Goal: Transaction & Acquisition: Purchase product/service

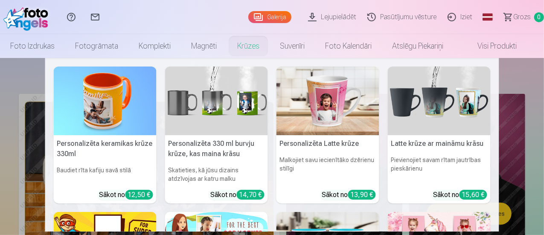
scroll to position [43, 0]
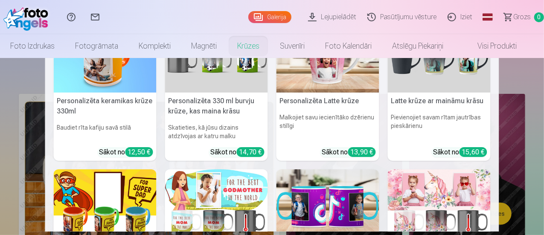
click at [510, 80] on nav "Personalizēta keramikas krūze 330ml Baudiet rīta kafiju savā stilā Sākot no 12,…" at bounding box center [272, 145] width 544 height 174
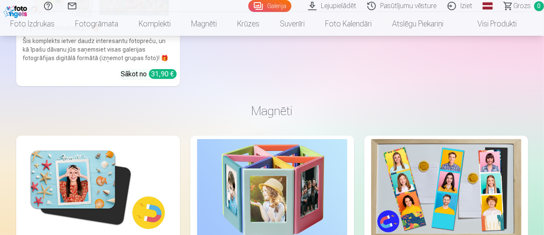
scroll to position [1622, 0]
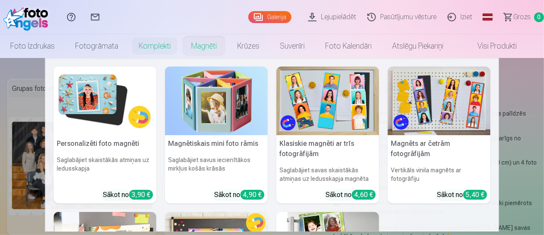
click at [213, 47] on link "Magnēti" at bounding box center [204, 46] width 46 height 24
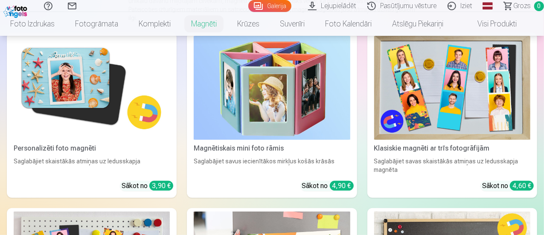
scroll to position [85, 0]
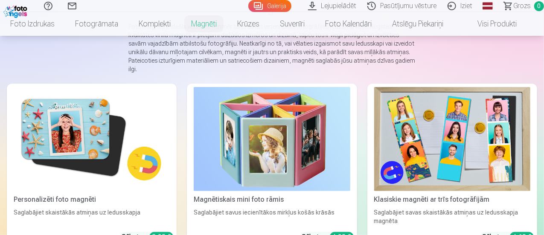
click at [374, 127] on img at bounding box center [452, 139] width 156 height 104
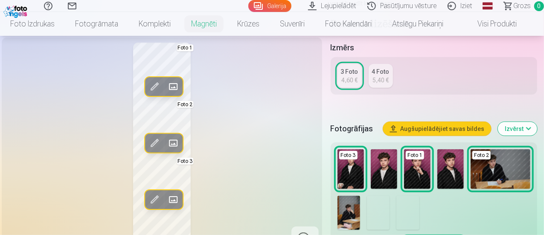
scroll to position [213, 0]
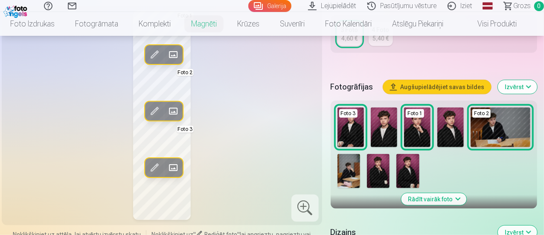
click at [489, 134] on img at bounding box center [501, 128] width 60 height 40
click at [352, 170] on img at bounding box center [349, 171] width 23 height 34
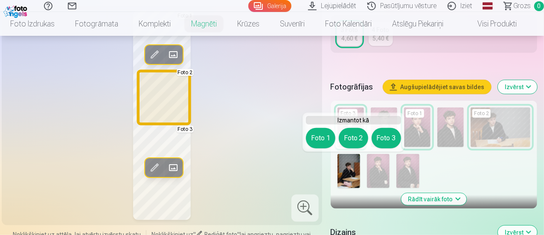
click at [348, 144] on button "Foto 2" at bounding box center [353, 138] width 29 height 20
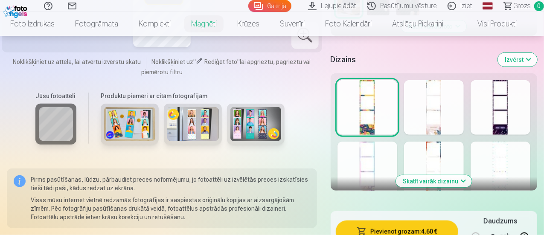
scroll to position [427, 0]
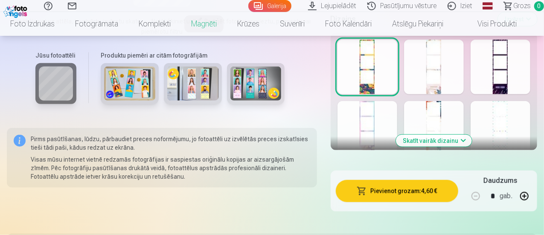
click at [509, 84] on div at bounding box center [501, 67] width 60 height 55
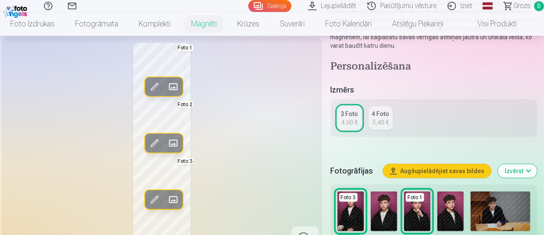
scroll to position [171, 0]
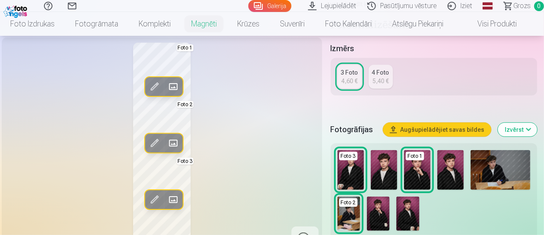
click at [393, 181] on img at bounding box center [384, 170] width 26 height 40
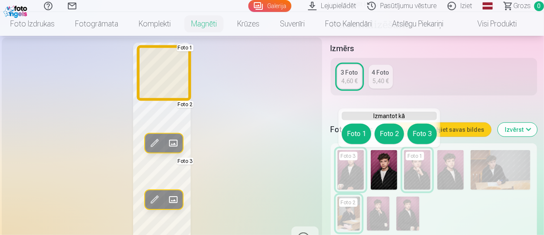
click at [356, 136] on button "Foto 1" at bounding box center [356, 134] width 29 height 20
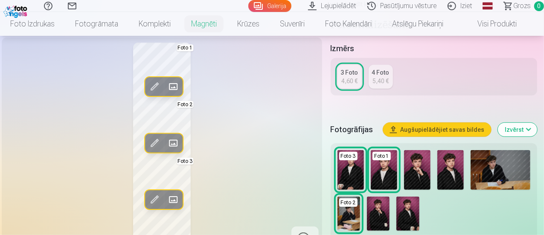
click at [429, 177] on img at bounding box center [417, 170] width 26 height 40
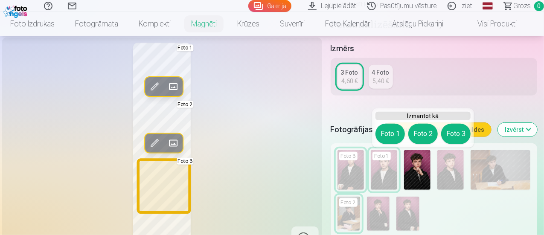
click at [453, 134] on button "Foto 3" at bounding box center [455, 134] width 29 height 20
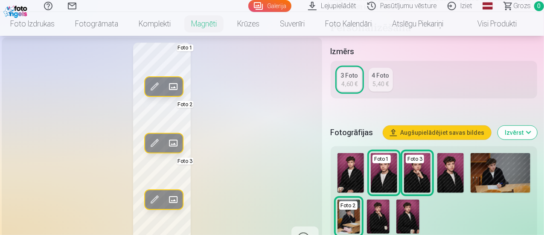
scroll to position [0, 0]
